Goal: Check status: Check status

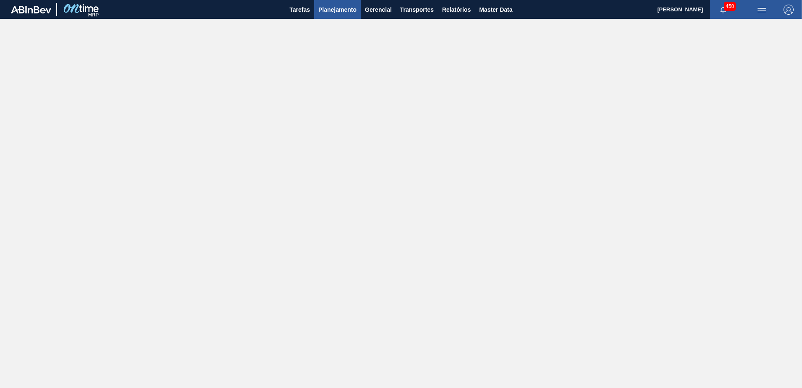
click at [340, 10] on span "Planejamento" at bounding box center [337, 10] width 38 height 10
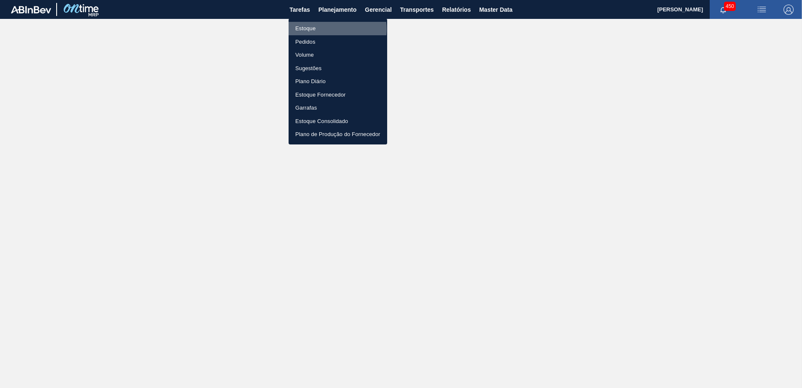
click at [331, 29] on li "Estoque" at bounding box center [338, 28] width 99 height 13
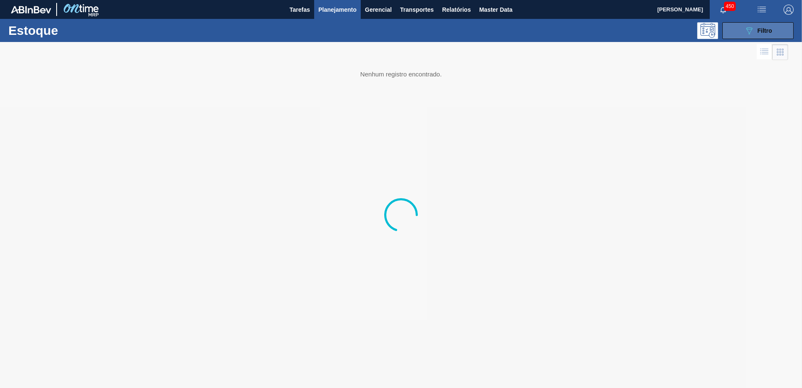
click at [768, 38] on button "089F7B8B-B2A5-4AFE-B5C0-19BA573D28AC Filtro" at bounding box center [757, 30] width 71 height 17
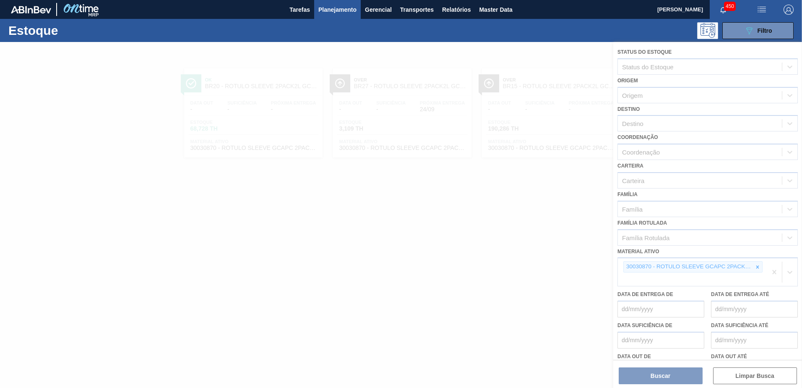
click at [756, 267] on div at bounding box center [401, 215] width 802 height 346
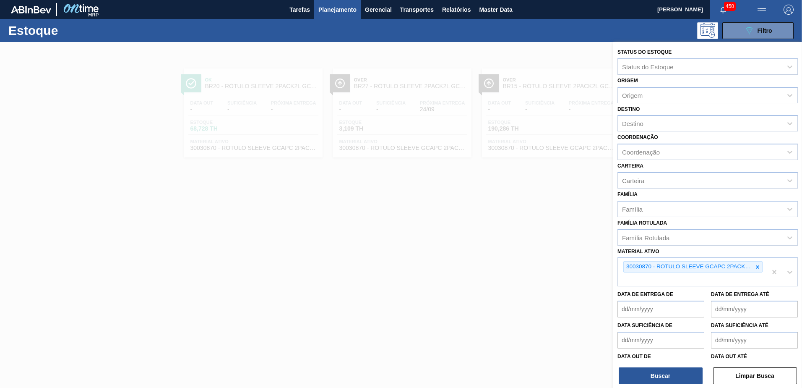
click at [758, 268] on icon at bounding box center [758, 267] width 6 height 6
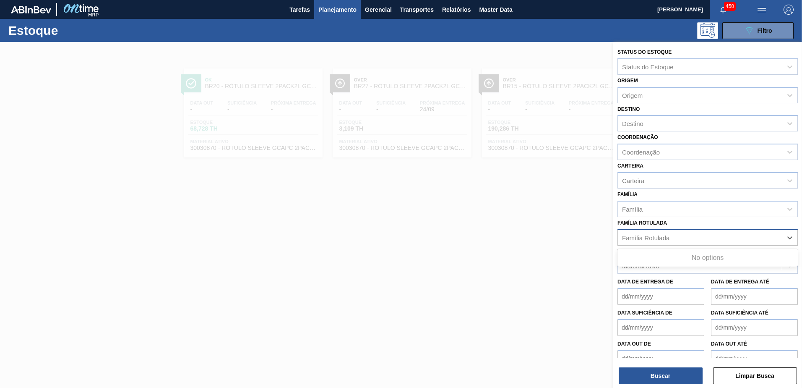
click at [701, 240] on div "Família Rotulada" at bounding box center [700, 237] width 164 height 12
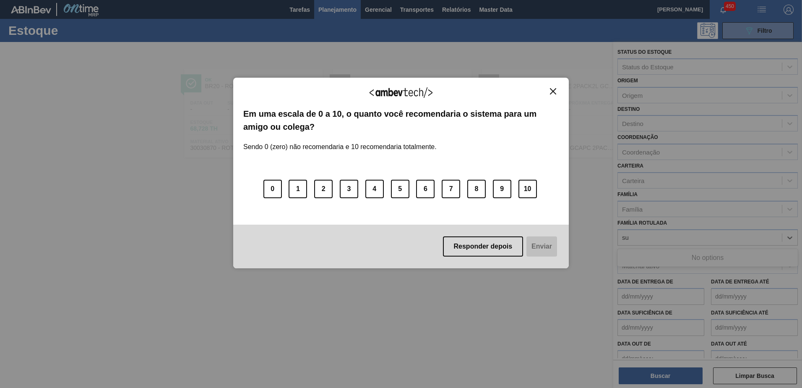
type Rotulada "su"
click at [553, 90] on img "Close" at bounding box center [553, 91] width 6 height 6
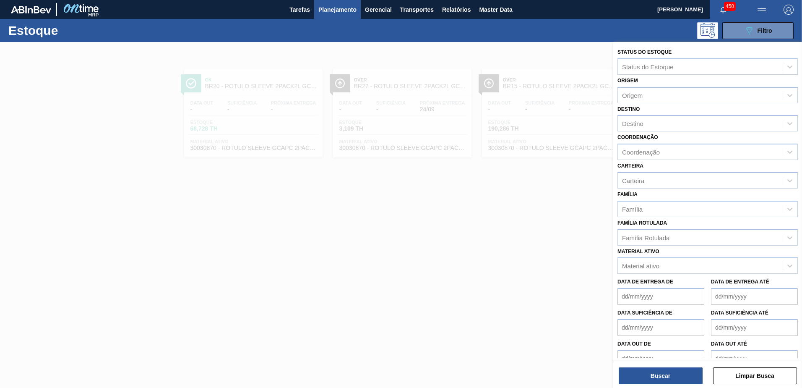
click at [656, 246] on div "Material ativo Material ativo" at bounding box center [708, 259] width 180 height 29
click at [650, 237] on div "Família Rotulada" at bounding box center [645, 237] width 47 height 7
type Rotulada "suk"
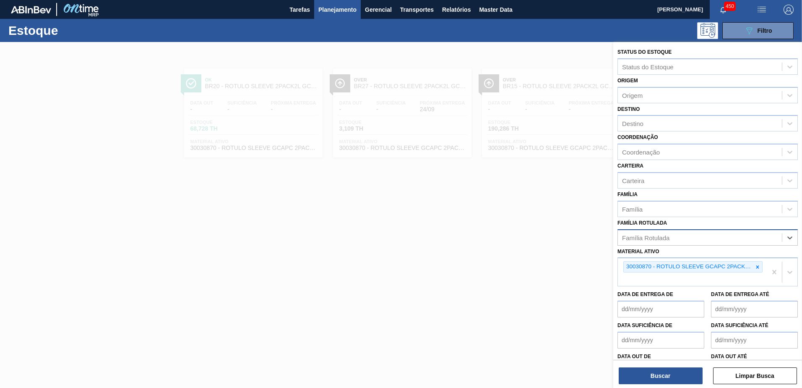
click at [654, 237] on div "Família Rotulada" at bounding box center [700, 237] width 164 height 12
type Rotulada "rot"
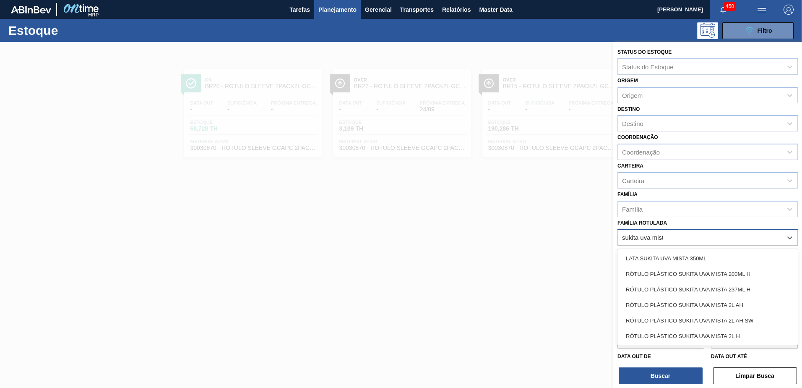
type Rotulada "sukita uva mista"
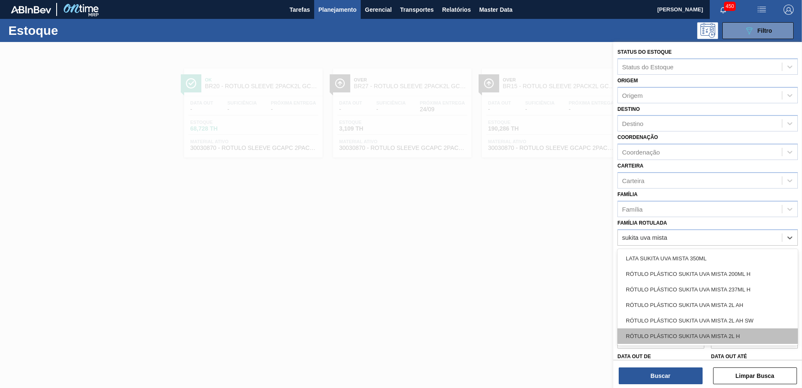
click at [761, 334] on div "RÓTULO PLÁSTICO SUKITA UVA MISTA 2L H" at bounding box center [708, 336] width 180 height 16
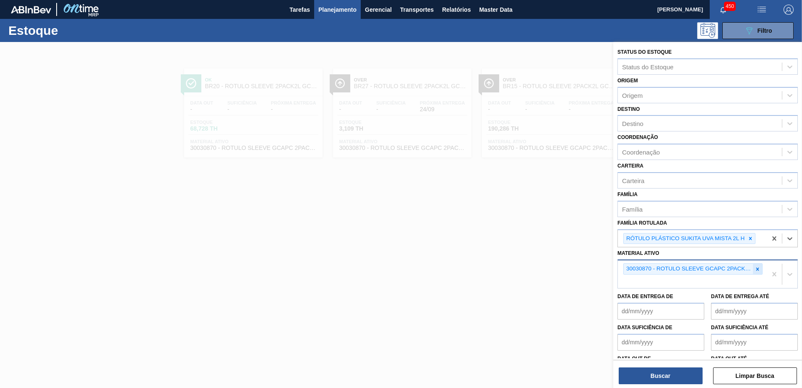
click at [759, 272] on div at bounding box center [757, 268] width 9 height 10
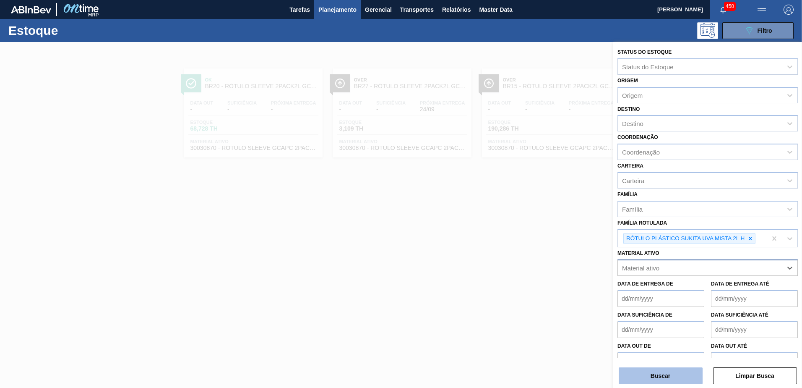
click at [686, 369] on button "Buscar" at bounding box center [661, 375] width 84 height 17
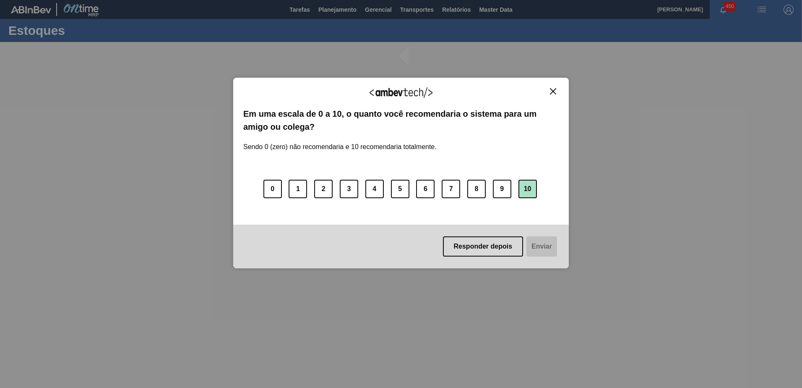
click at [529, 188] on button "10" at bounding box center [528, 189] width 18 height 18
drag, startPoint x: 537, startPoint y: 246, endPoint x: 543, endPoint y: 276, distance: 30.7
click at [538, 248] on button "Enviar" at bounding box center [541, 246] width 32 height 20
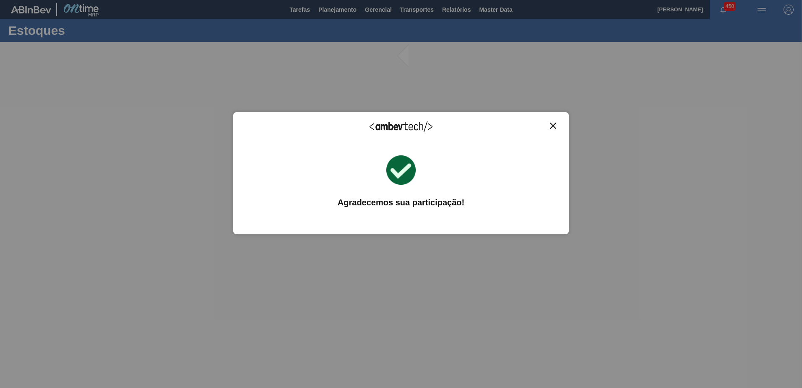
click at [552, 127] on img "Close" at bounding box center [553, 126] width 6 height 6
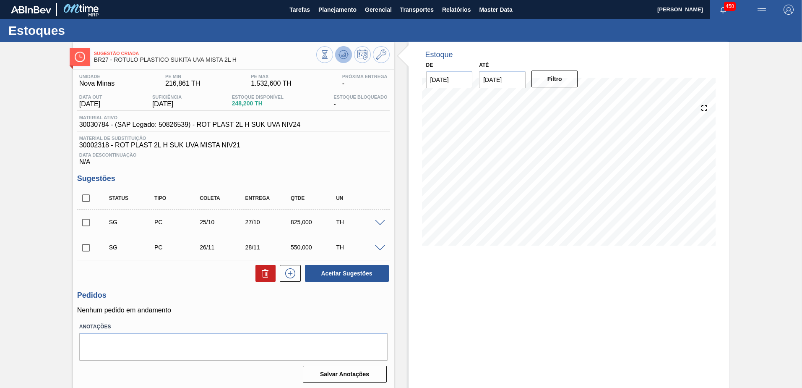
click at [345, 54] on icon at bounding box center [344, 55] width 10 height 10
click at [89, 200] on input "checkbox" at bounding box center [86, 198] width 18 height 18
checkbox input "true"
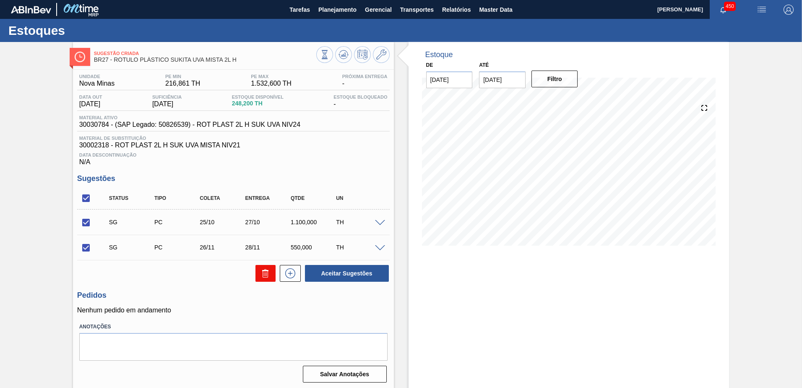
click at [268, 271] on icon at bounding box center [266, 273] width 10 height 10
checkbox input "false"
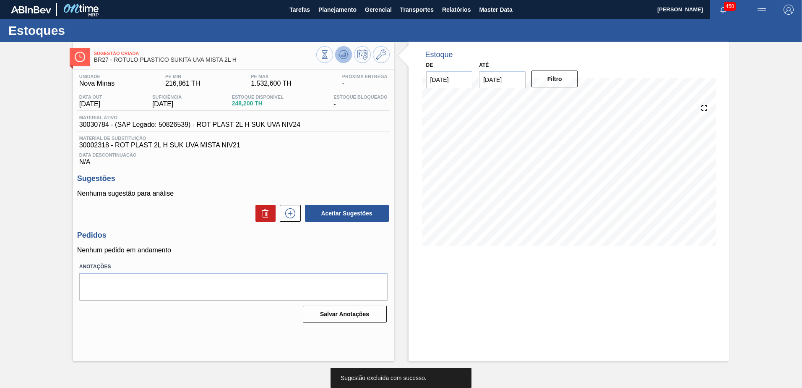
click at [343, 57] on icon at bounding box center [344, 55] width 10 height 10
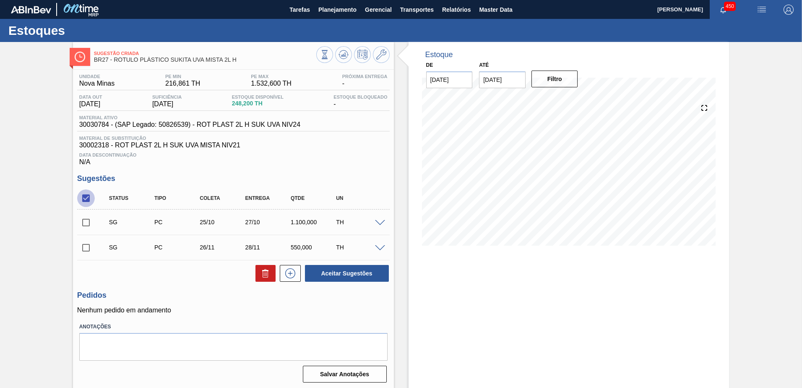
click at [85, 196] on input "checkbox" at bounding box center [86, 198] width 18 height 18
click at [89, 198] on input "checkbox" at bounding box center [86, 198] width 18 height 18
checkbox input "true"
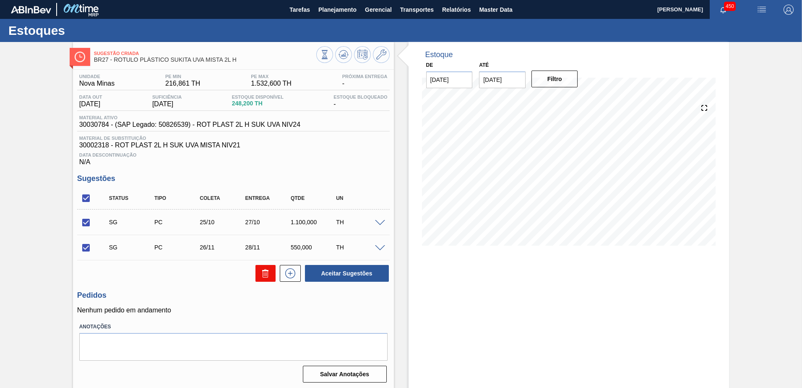
click at [266, 272] on icon at bounding box center [266, 273] width 10 height 10
